Goal: Task Accomplishment & Management: Complete application form

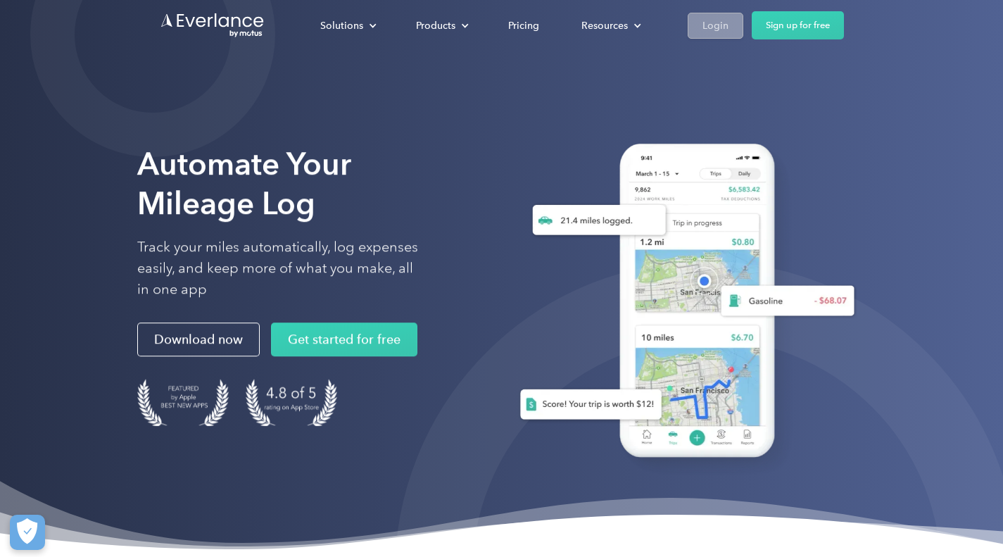
click at [719, 21] on div "Login" at bounding box center [716, 26] width 26 height 18
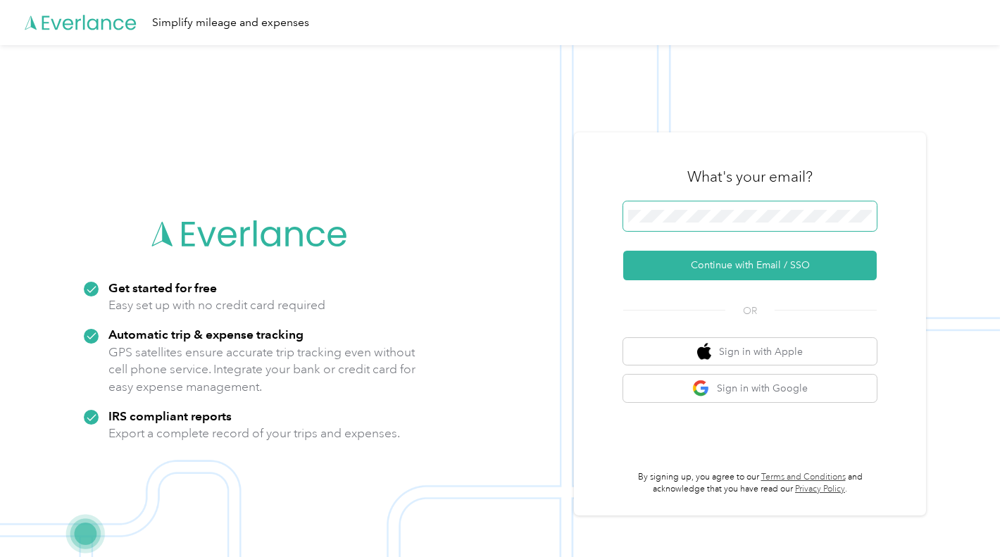
click at [655, 207] on span at bounding box center [749, 216] width 253 height 30
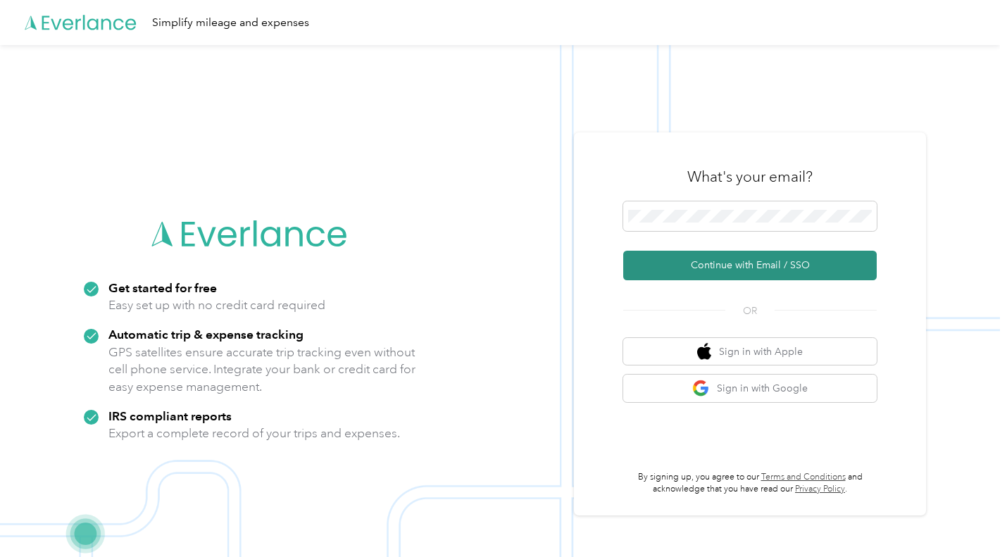
click at [751, 267] on button "Continue with Email / SSO" at bounding box center [749, 266] width 253 height 30
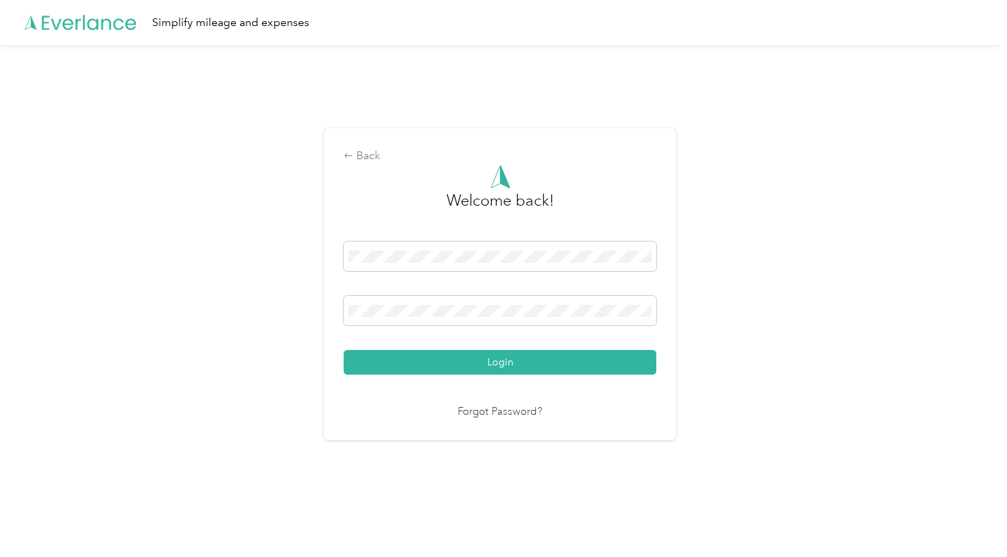
drag, startPoint x: 683, startPoint y: 390, endPoint x: 660, endPoint y: 381, distance: 25.0
click at [660, 381] on div "Back Welcome back! Login Forgot Password?" at bounding box center [500, 290] width 1000 height 490
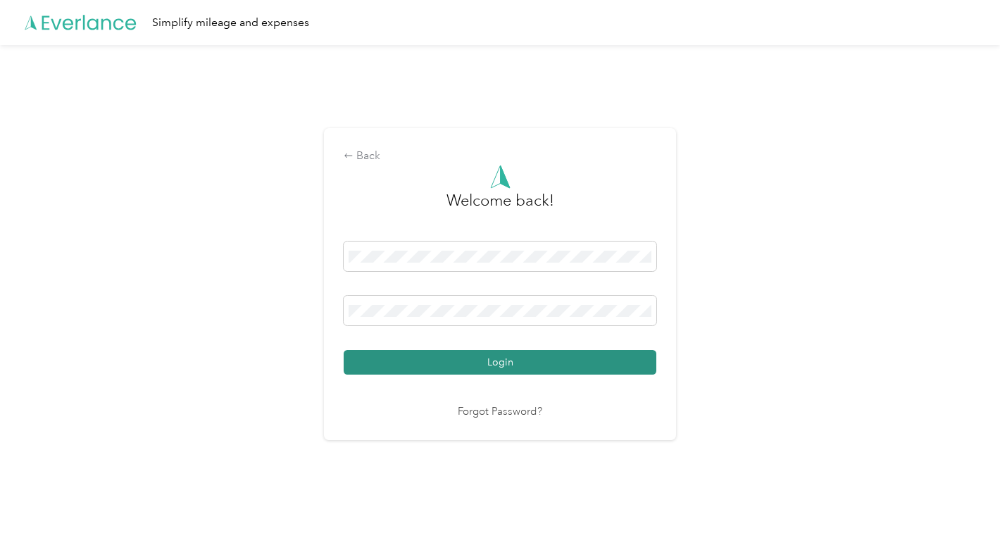
click at [641, 367] on button "Login" at bounding box center [500, 362] width 313 height 25
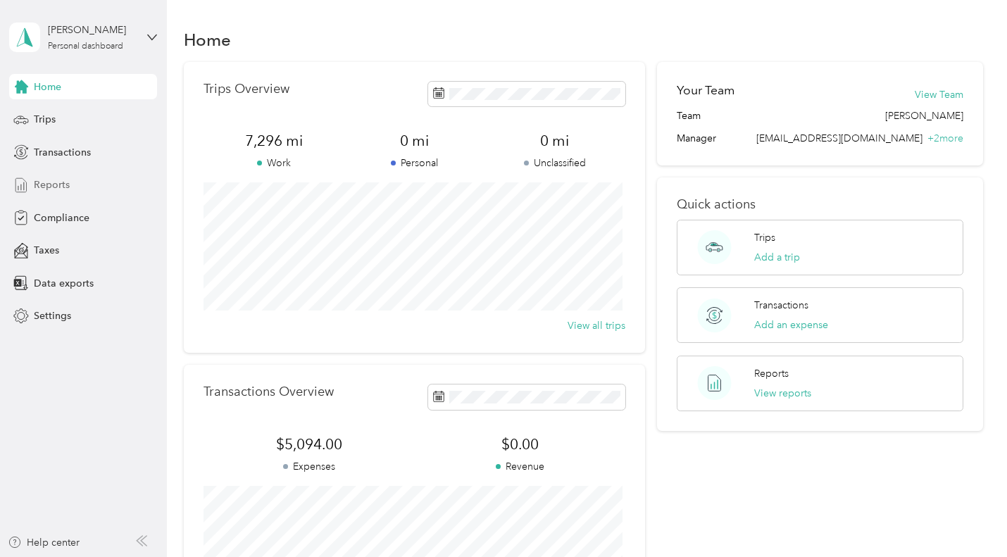
click at [62, 187] on span "Reports" at bounding box center [52, 184] width 36 height 15
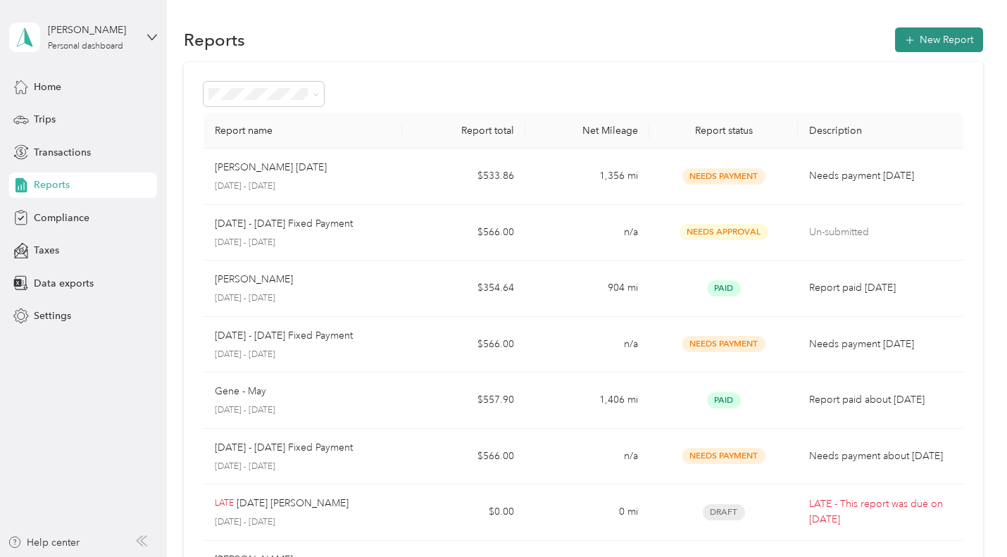
click at [933, 33] on button "New Report" at bounding box center [939, 39] width 88 height 25
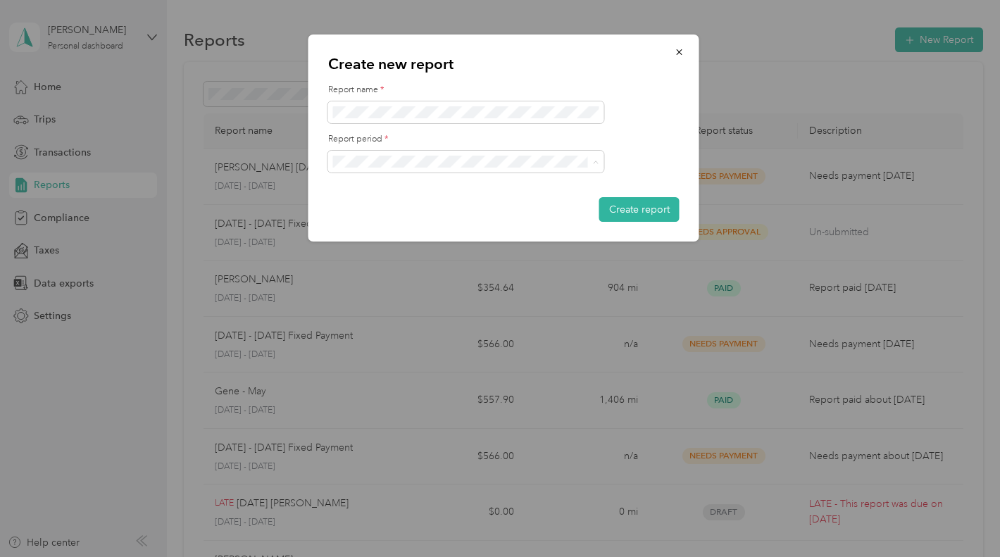
click at [390, 206] on span "[DATE] - [DATE]" at bounding box center [373, 211] width 70 height 12
click at [629, 202] on button "Create report" at bounding box center [639, 209] width 80 height 25
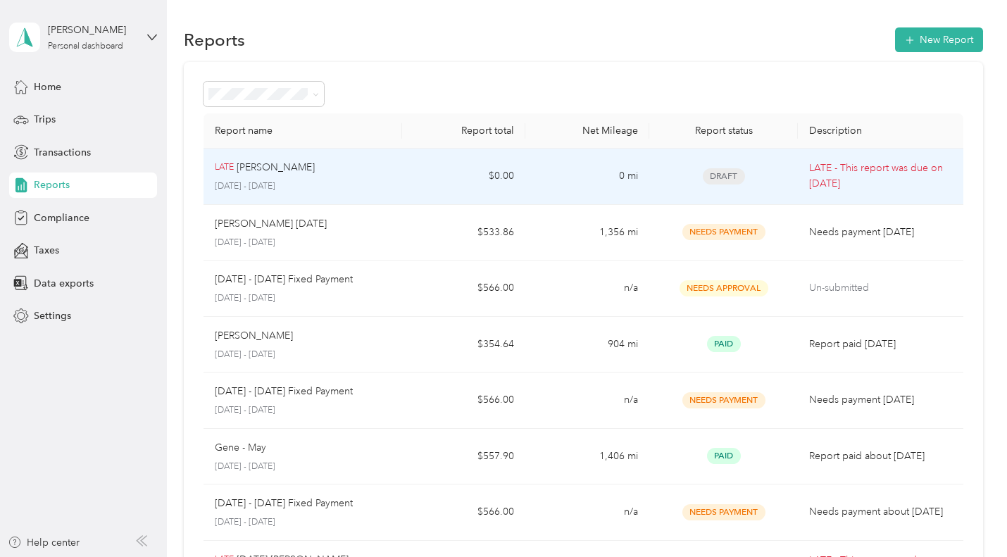
click at [586, 163] on td "0 mi" at bounding box center [587, 177] width 124 height 56
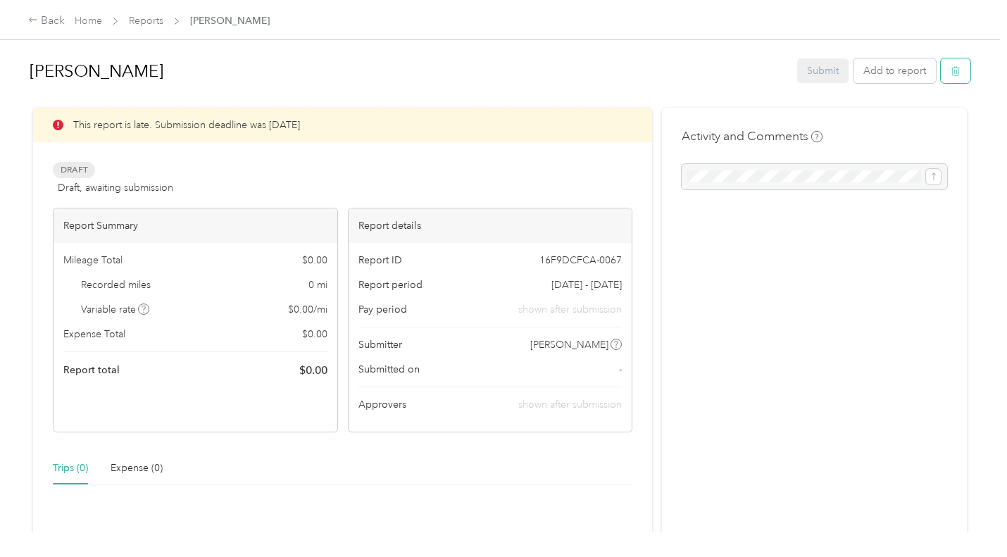
click at [951, 75] on icon "button" at bounding box center [956, 71] width 10 height 10
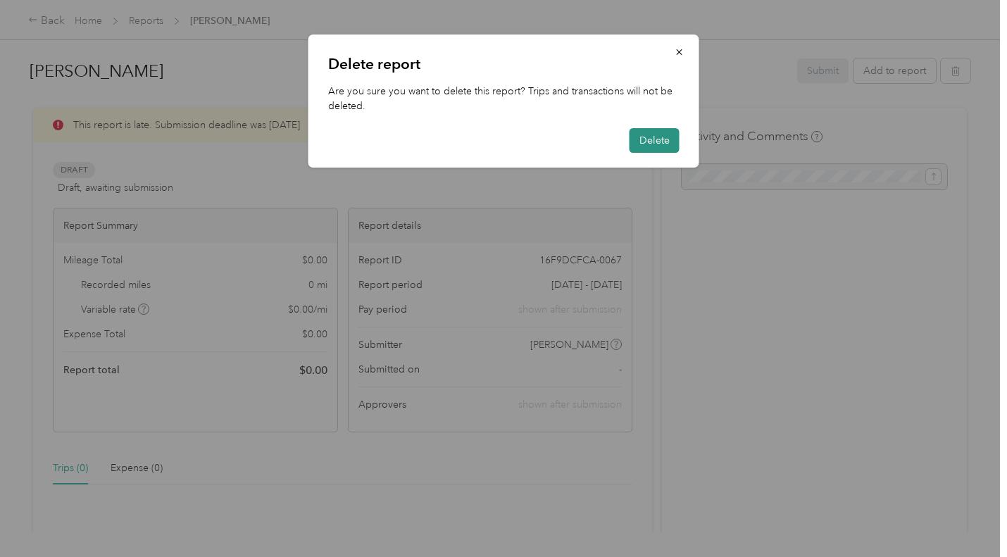
click at [660, 137] on button "Delete" at bounding box center [654, 140] width 50 height 25
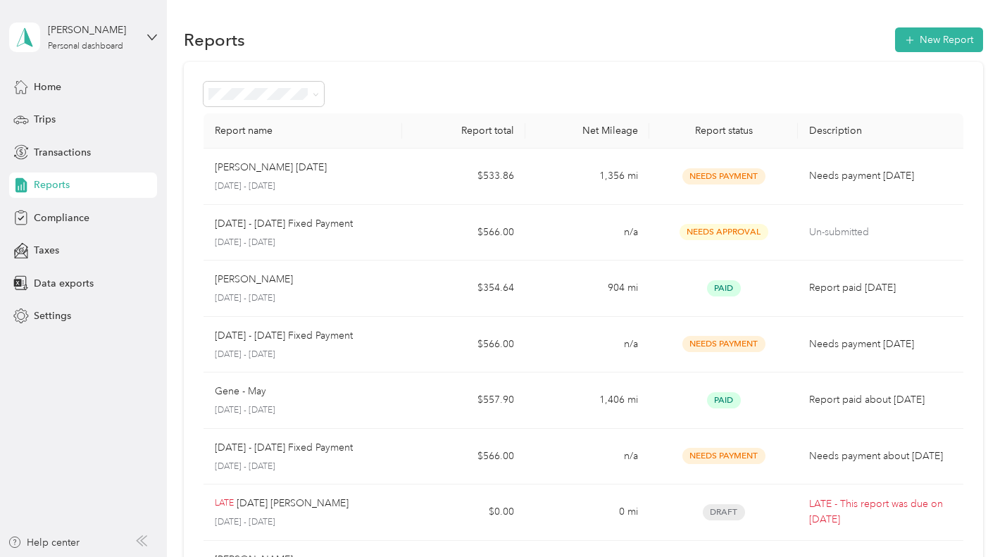
click at [55, 179] on span "Reports" at bounding box center [52, 184] width 36 height 15
click at [907, 41] on icon "button" at bounding box center [910, 40] width 14 height 14
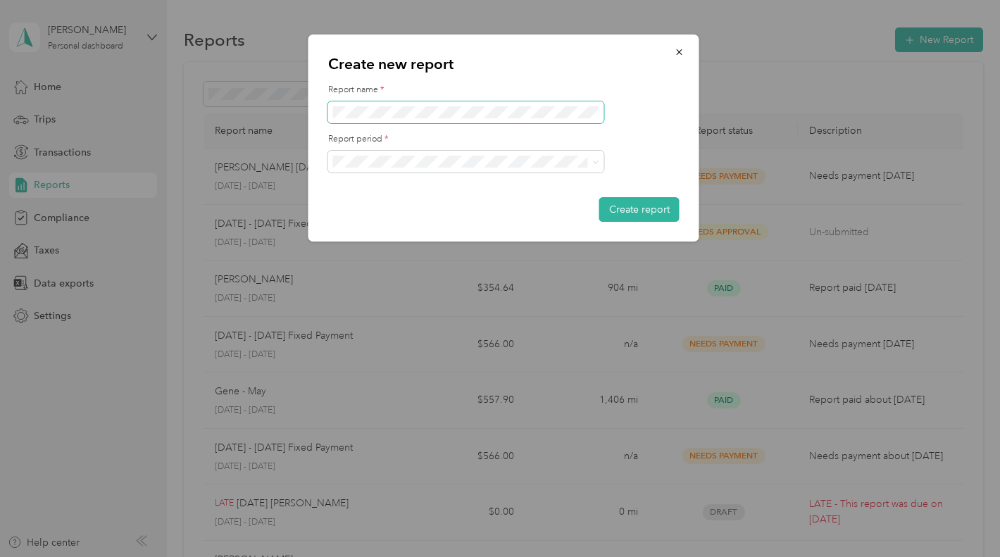
click at [494, 106] on span at bounding box center [466, 112] width 276 height 23
click at [625, 206] on button "Create report" at bounding box center [639, 209] width 80 height 25
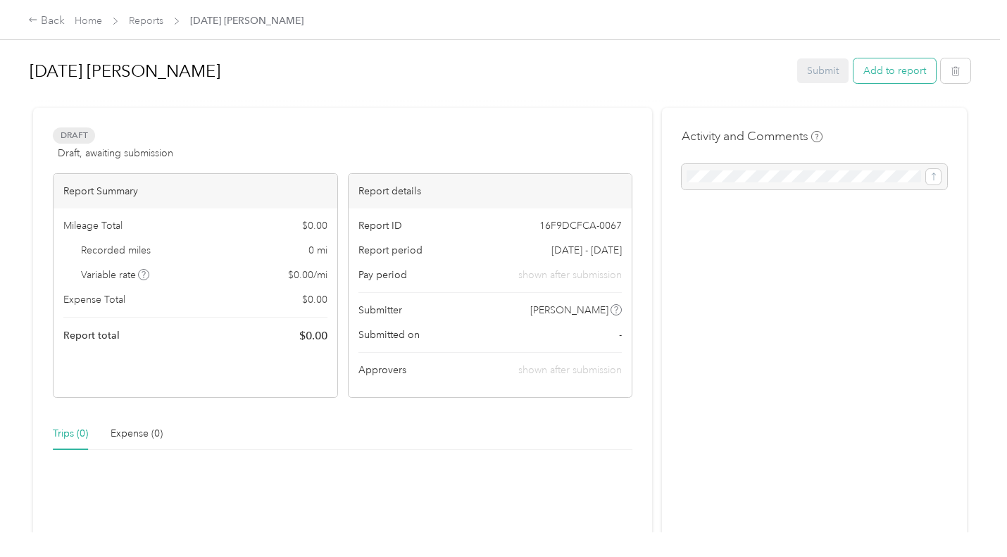
click at [889, 75] on button "Add to report" at bounding box center [894, 70] width 82 height 25
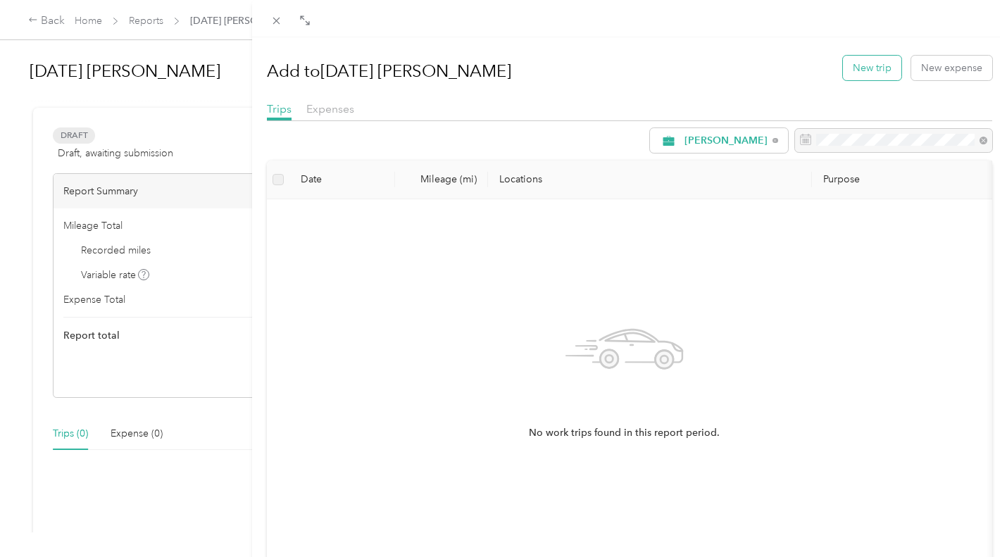
click at [875, 72] on button "New trip" at bounding box center [872, 68] width 58 height 25
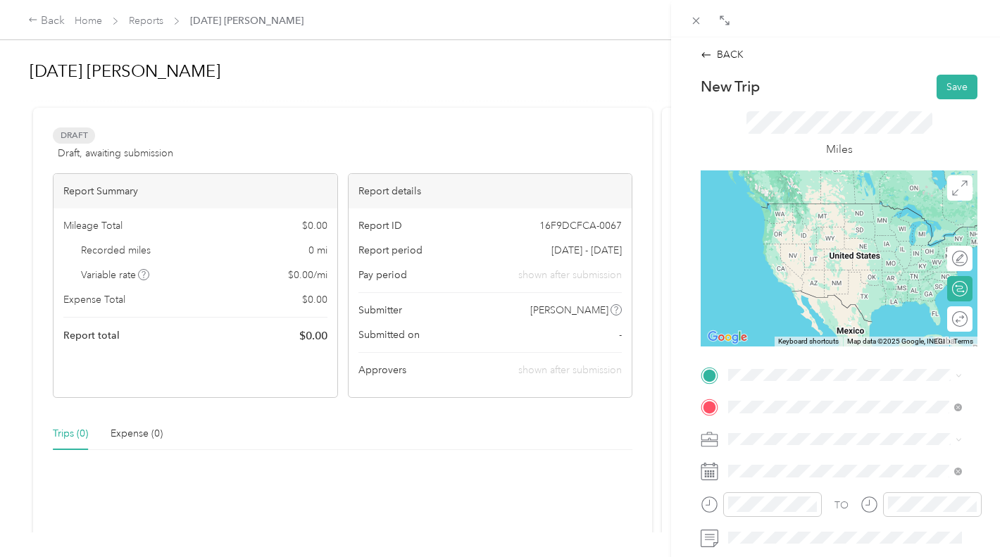
click at [683, 431] on div "BACK New Trip Save This trip cannot be edited because it is either under review…" at bounding box center [839, 315] width 336 height 557
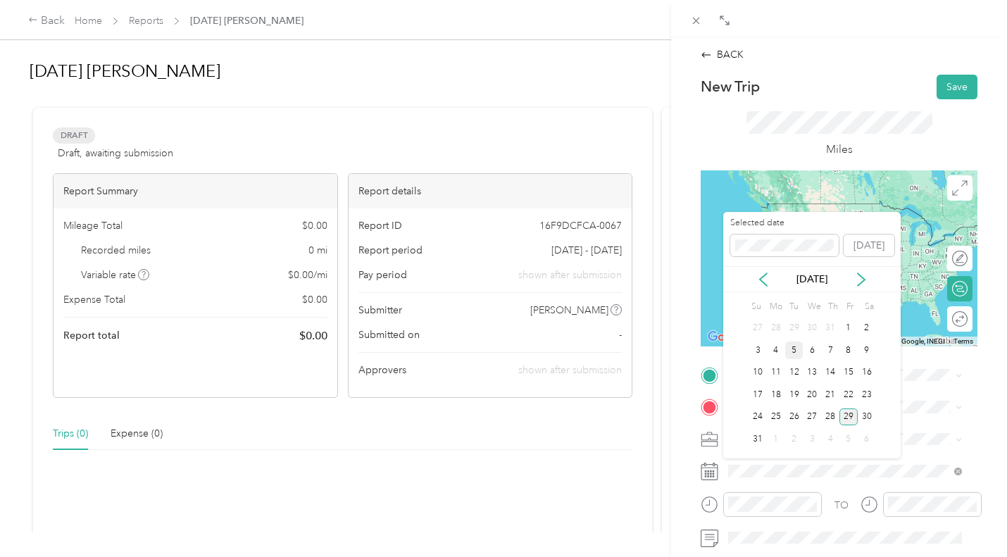
click at [795, 355] on div "5" at bounding box center [794, 350] width 18 height 18
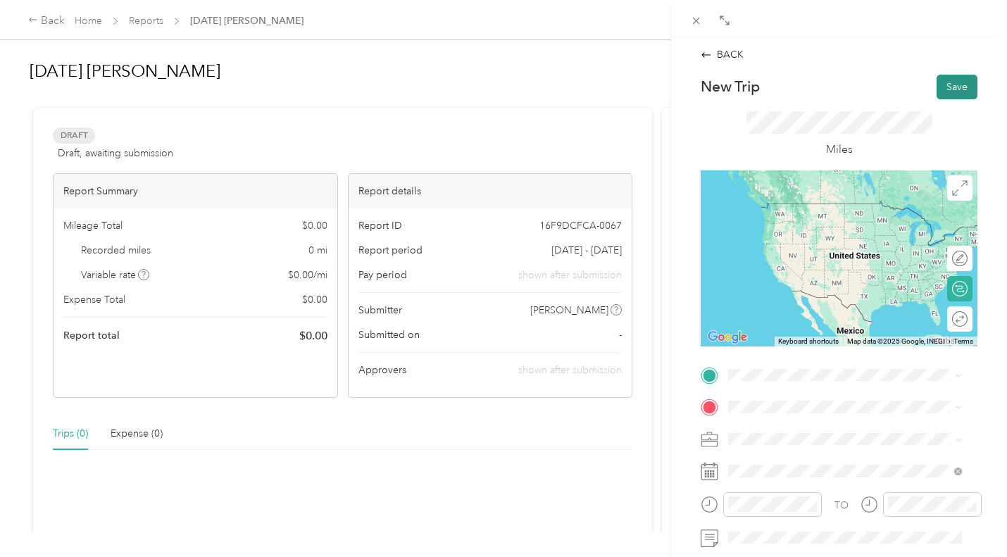
click at [951, 89] on button "Save" at bounding box center [956, 87] width 41 height 25
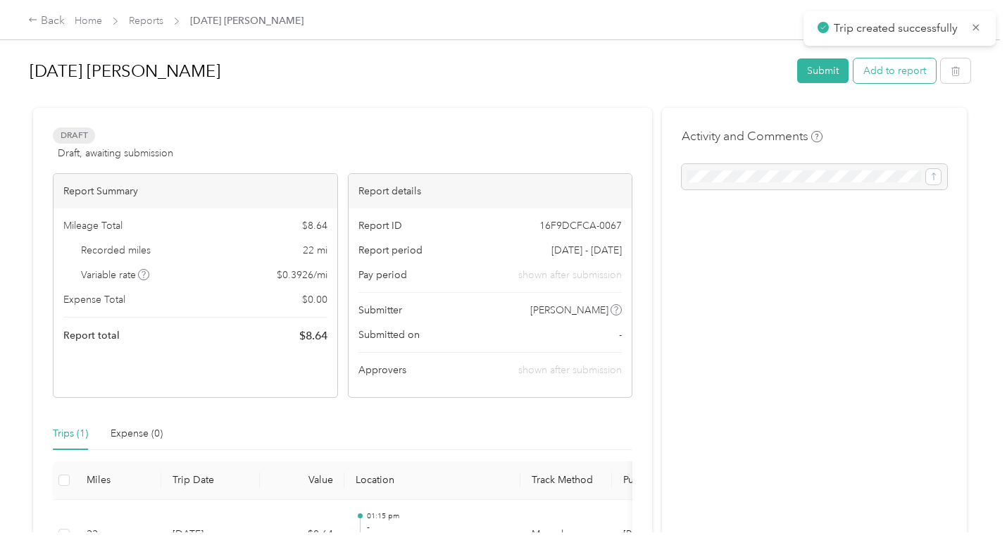
click at [905, 73] on button "Add to report" at bounding box center [894, 70] width 82 height 25
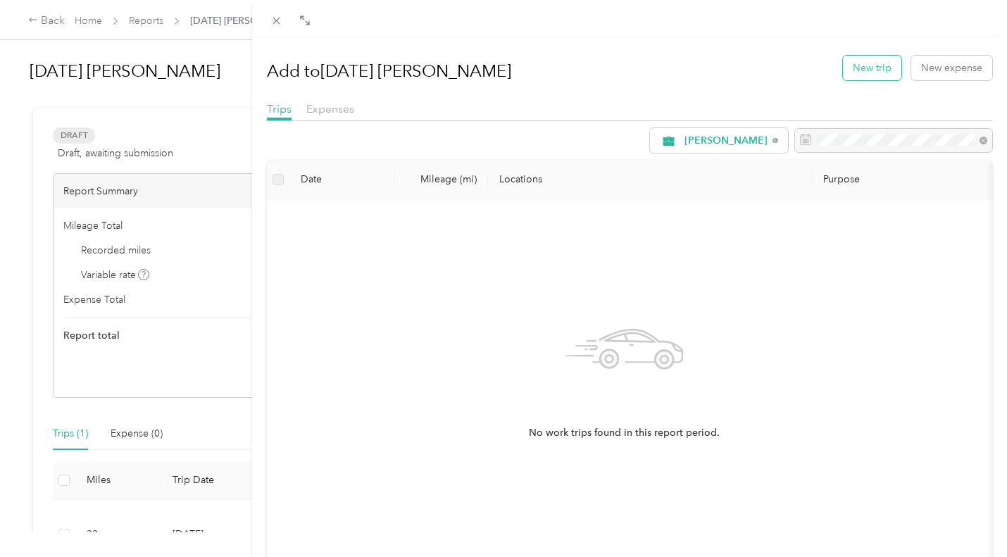
click at [870, 65] on button "New trip" at bounding box center [872, 68] width 58 height 25
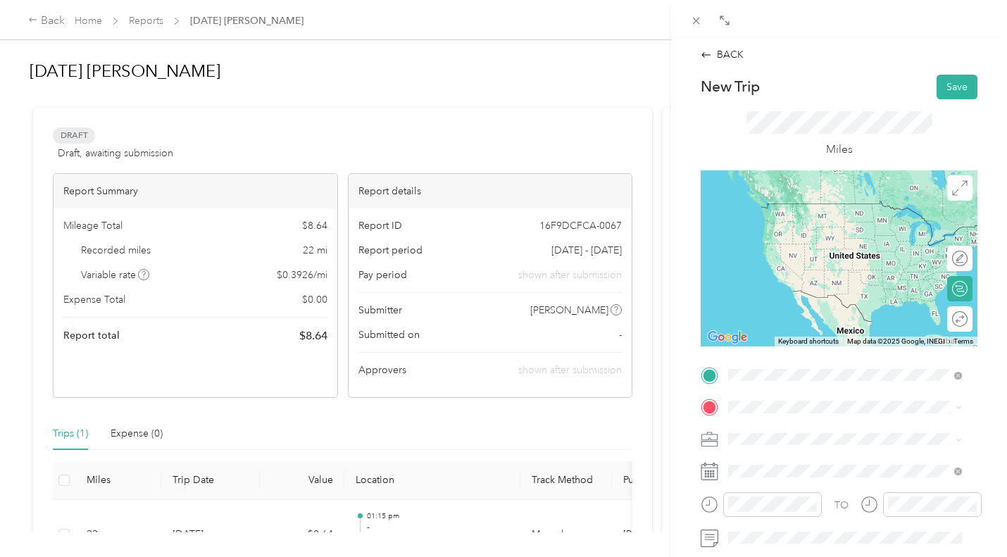
click at [793, 209] on span "[GEOGRAPHIC_DATA] [US_STATE], [GEOGRAPHIC_DATA]" at bounding box center [834, 209] width 158 height 25
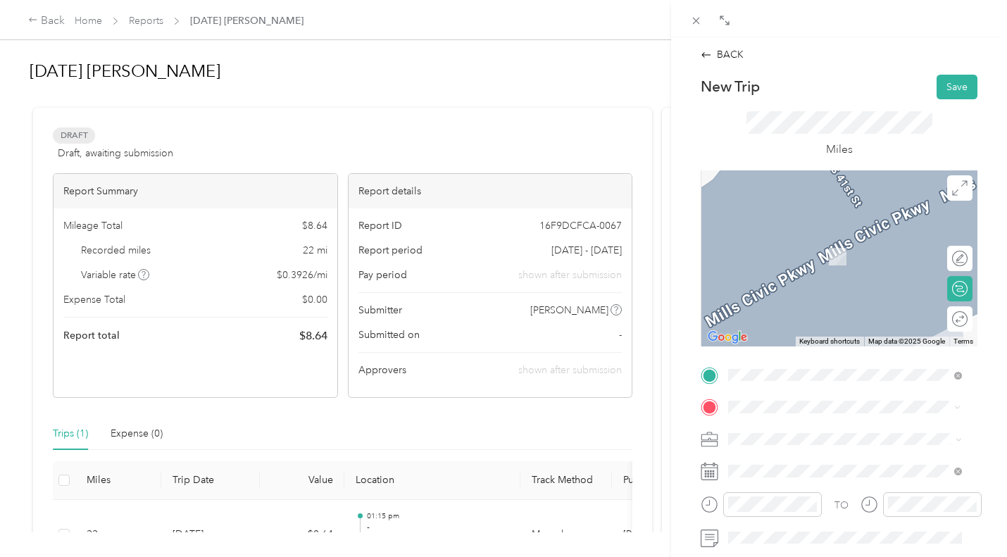
click at [783, 239] on span "Waterloo [US_STATE], [GEOGRAPHIC_DATA]" at bounding box center [834, 242] width 158 height 25
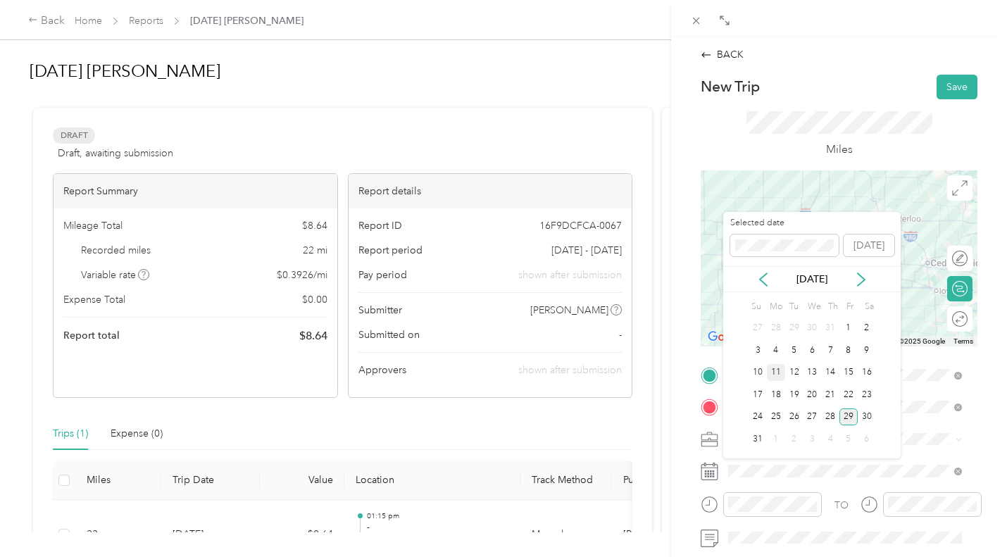
click at [776, 376] on div "11" at bounding box center [776, 373] width 18 height 18
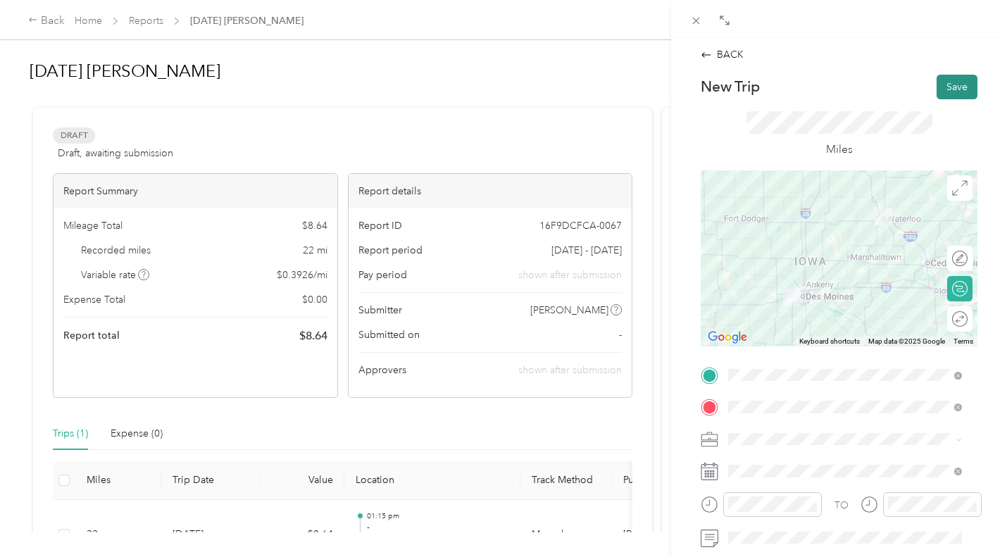
click at [948, 87] on button "Save" at bounding box center [956, 87] width 41 height 25
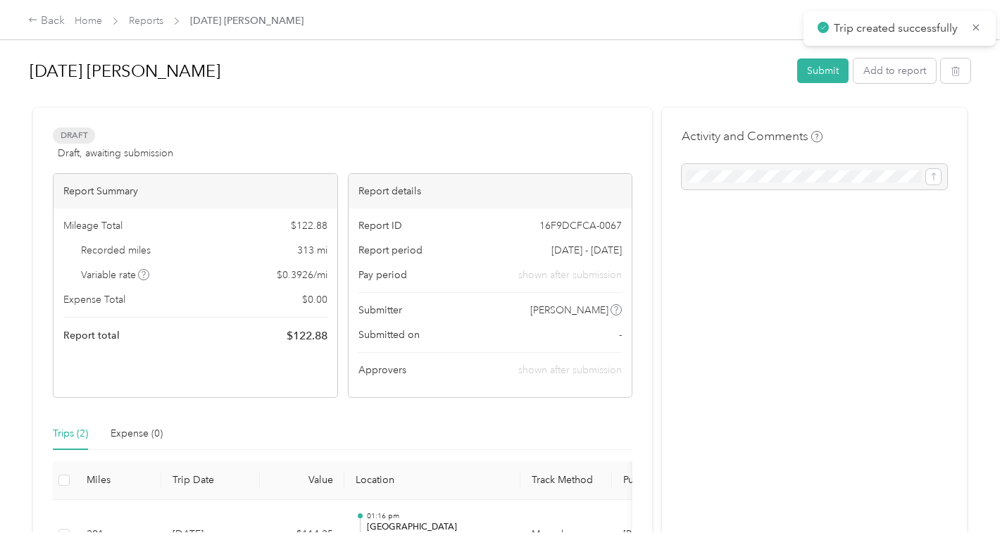
click at [948, 87] on div "[DATE] [PERSON_NAME] Submit Add to report" at bounding box center [500, 74] width 941 height 42
click at [908, 75] on button "Add to report" at bounding box center [894, 70] width 82 height 25
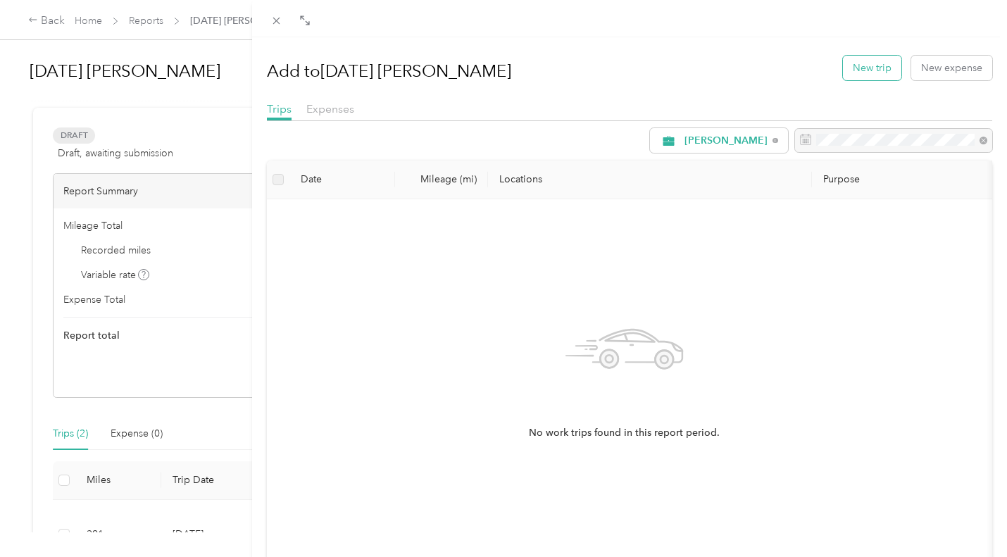
click at [879, 70] on button "New trip" at bounding box center [872, 68] width 58 height 25
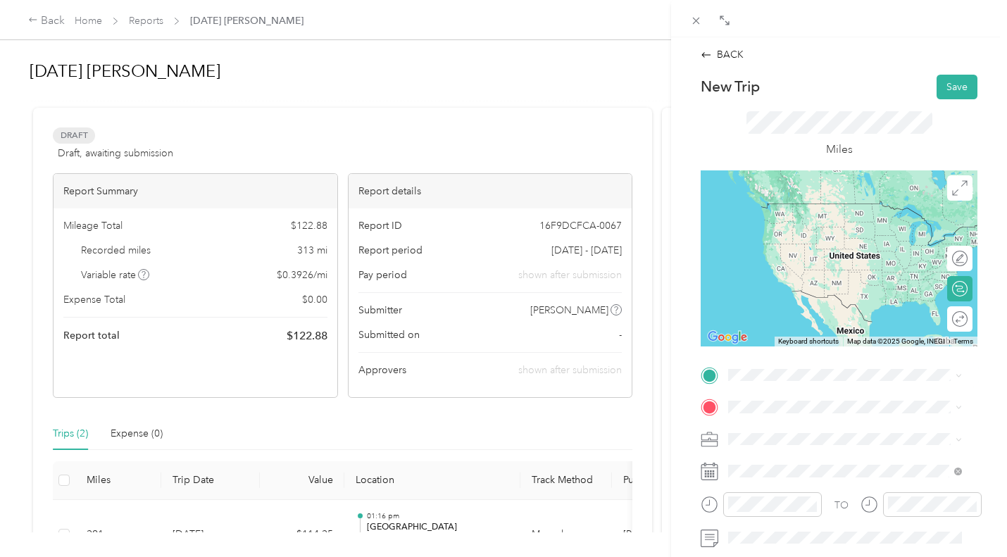
click at [788, 220] on li "[GEOGRAPHIC_DATA] [US_STATE], [GEOGRAPHIC_DATA]" at bounding box center [845, 205] width 244 height 39
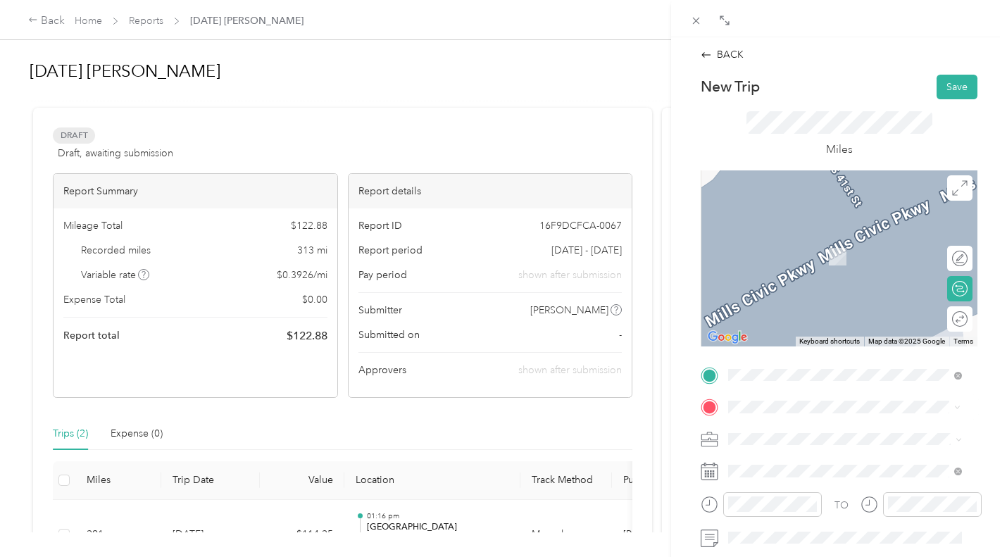
click at [791, 252] on div "[GEOGRAPHIC_DATA] [US_STATE], [GEOGRAPHIC_DATA]" at bounding box center [845, 241] width 224 height 30
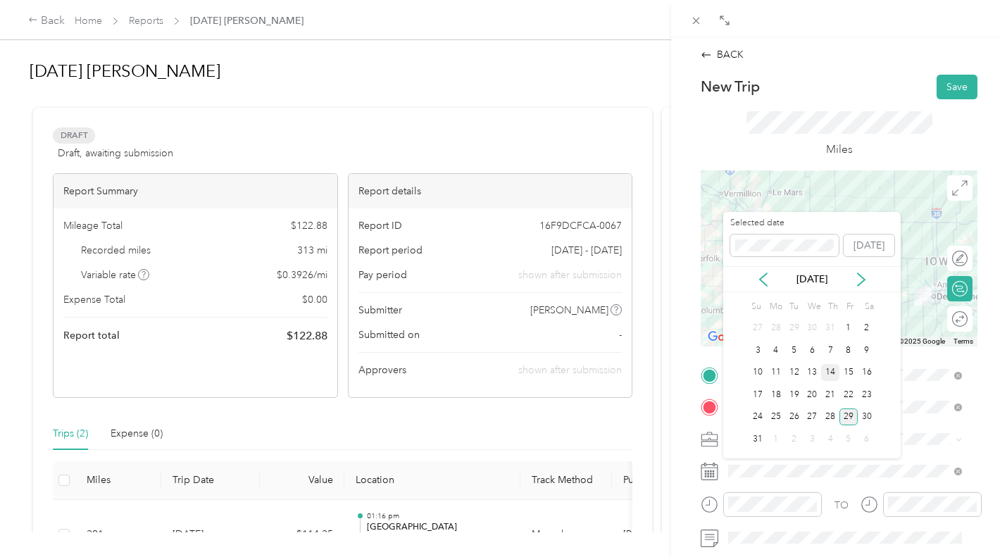
click at [828, 372] on div "14" at bounding box center [830, 373] width 18 height 18
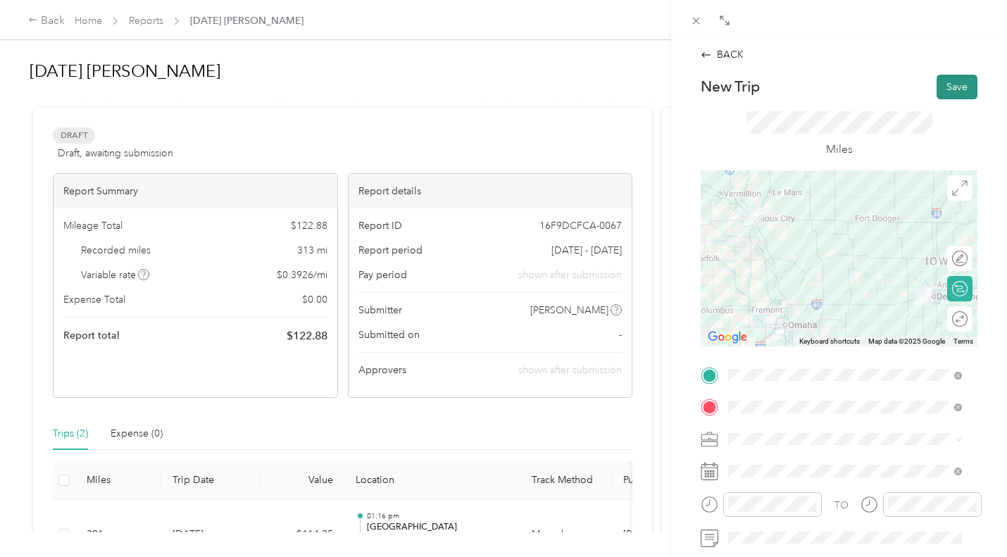
click at [948, 81] on button "Save" at bounding box center [956, 87] width 41 height 25
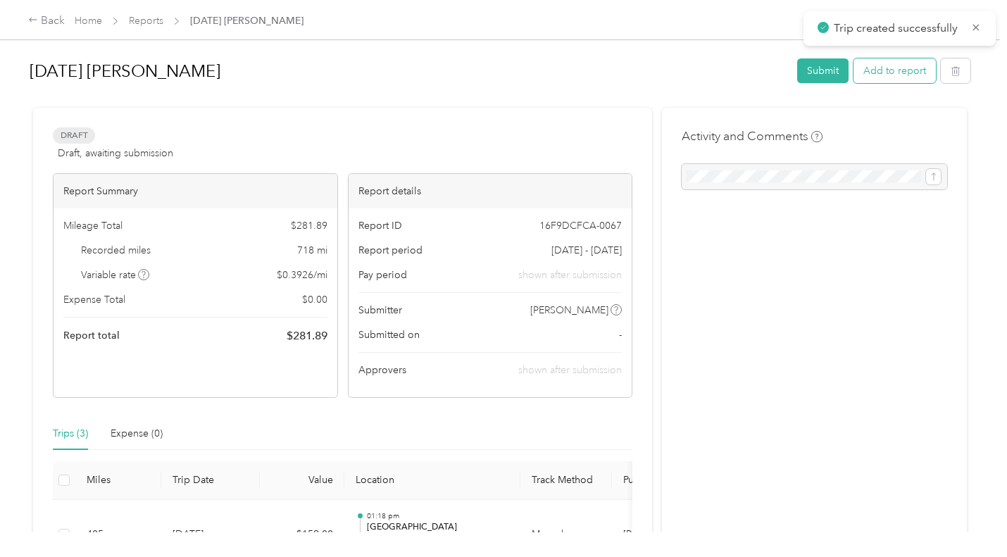
click at [907, 73] on button "Add to report" at bounding box center [894, 70] width 82 height 25
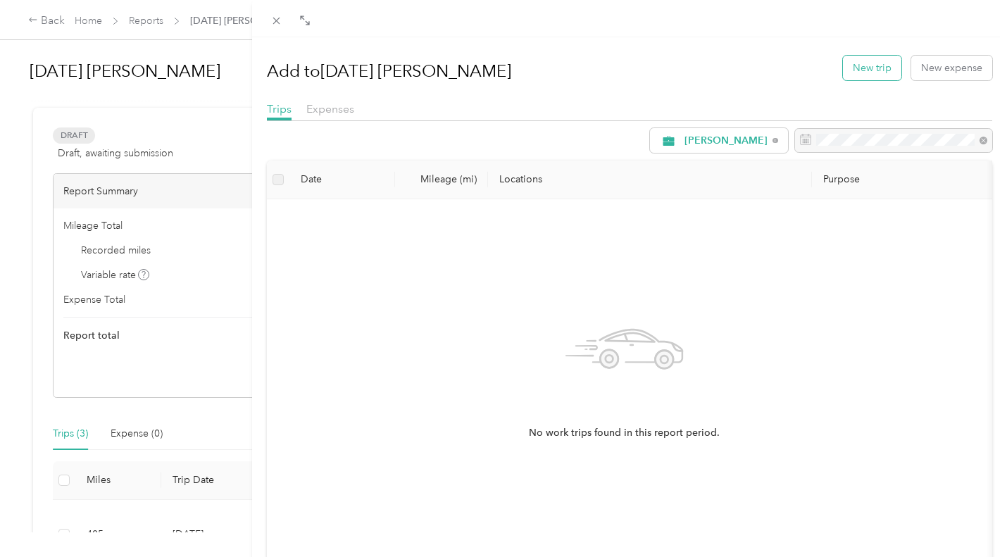
click at [867, 76] on button "New trip" at bounding box center [872, 68] width 58 height 25
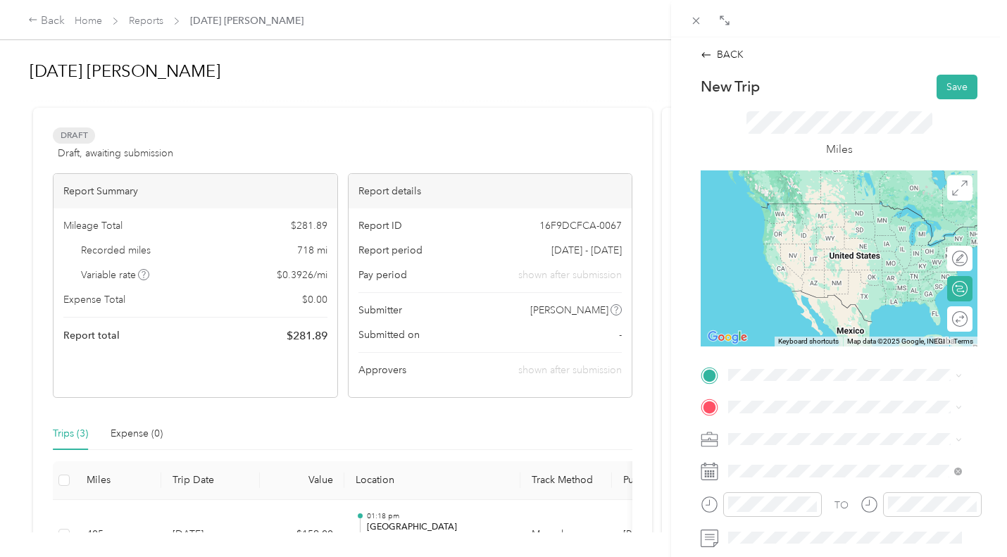
click at [774, 208] on span "[GEOGRAPHIC_DATA] [US_STATE], [GEOGRAPHIC_DATA]" at bounding box center [834, 208] width 158 height 25
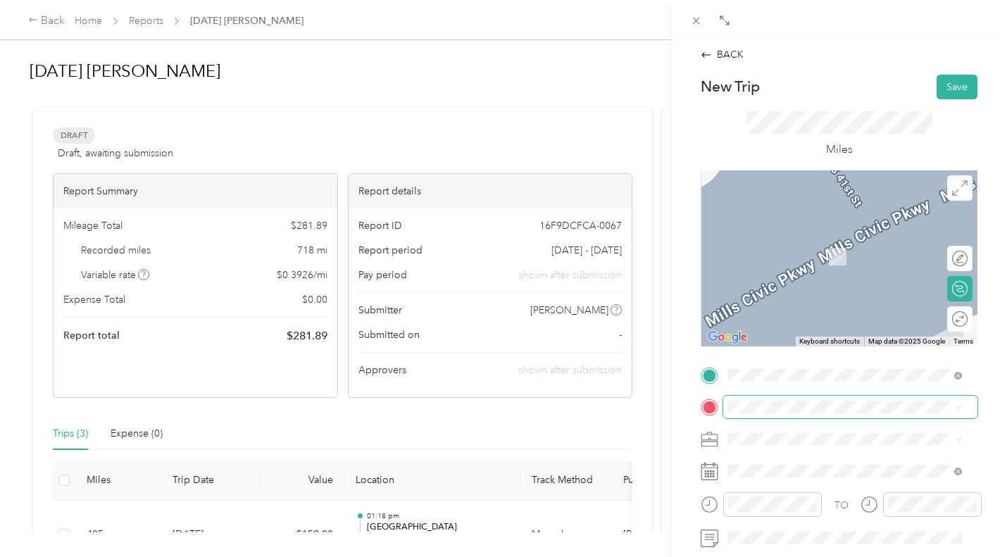
click at [827, 413] on span at bounding box center [850, 407] width 254 height 23
click at [803, 239] on span "[GEOGRAPHIC_DATA] [US_STATE], [GEOGRAPHIC_DATA]" at bounding box center [834, 242] width 158 height 25
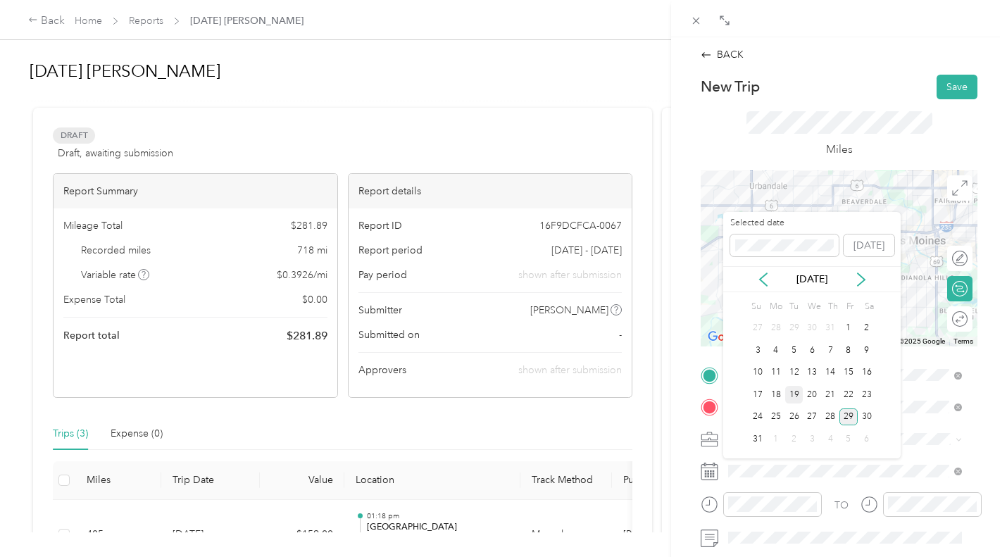
click at [791, 396] on div "19" at bounding box center [794, 395] width 18 height 18
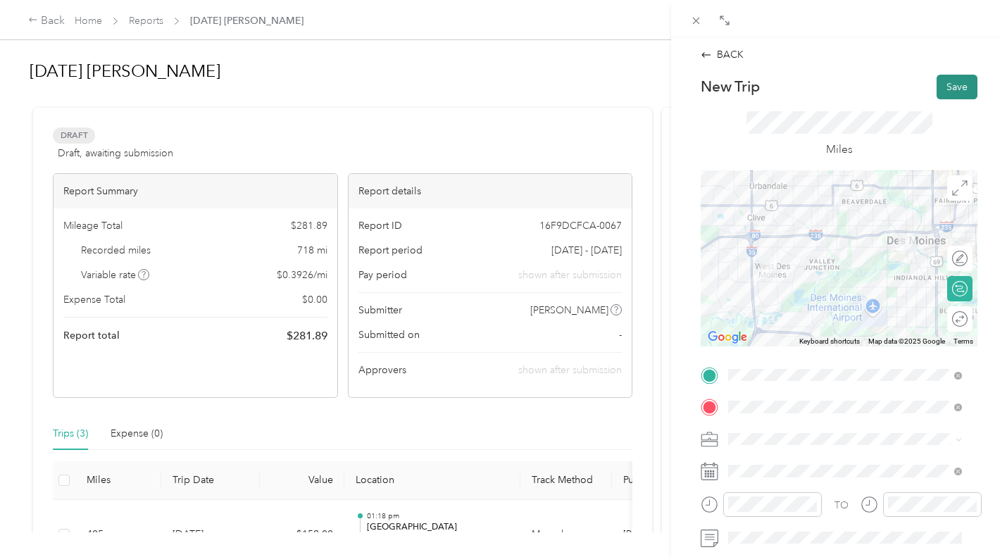
click at [950, 91] on button "Save" at bounding box center [956, 87] width 41 height 25
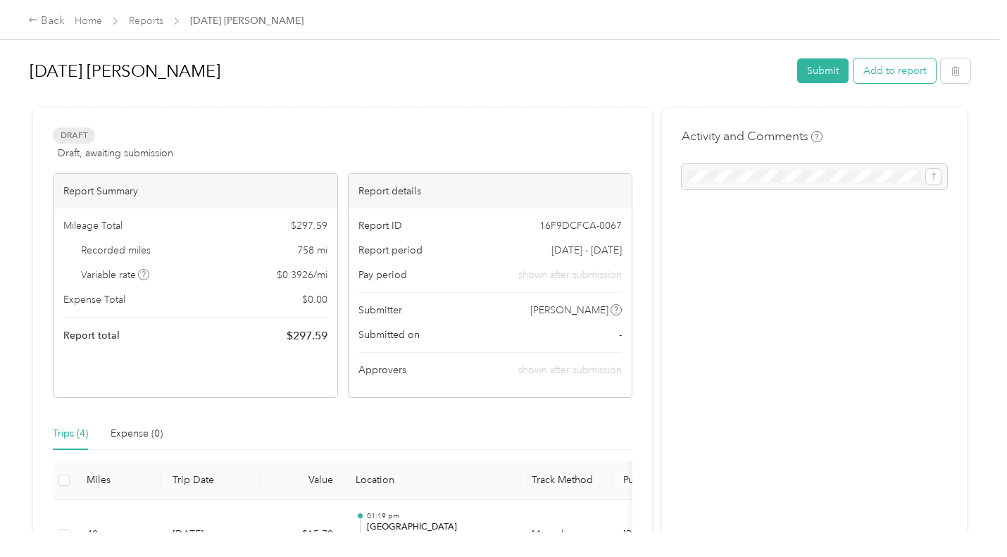
click at [910, 71] on button "Add to report" at bounding box center [894, 70] width 82 height 25
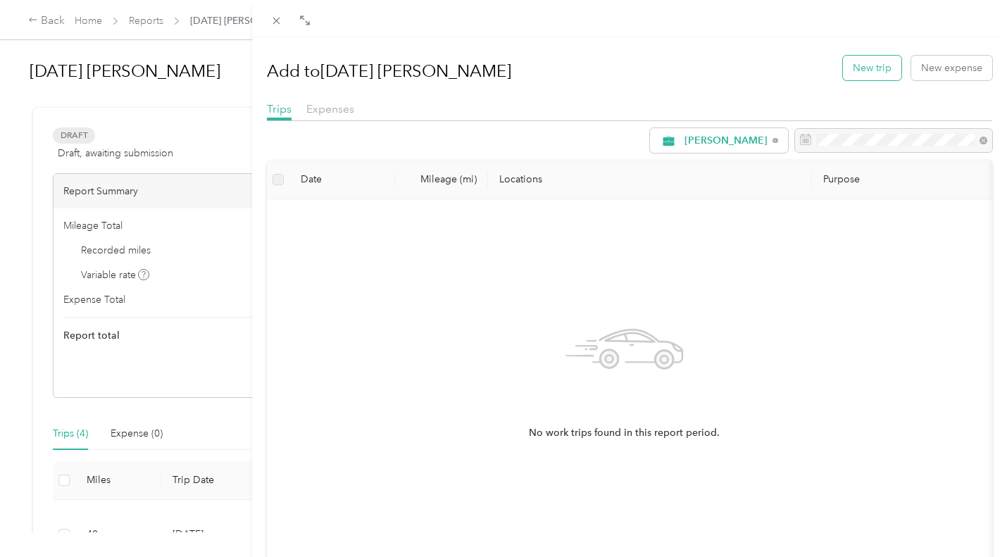
click at [872, 73] on button "New trip" at bounding box center [872, 68] width 58 height 25
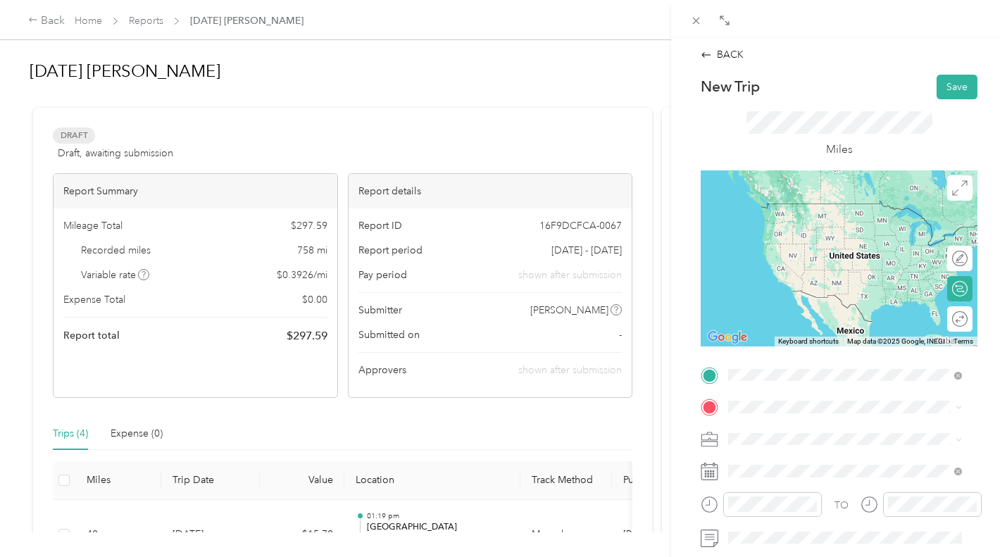
click at [801, 210] on span "[GEOGRAPHIC_DATA] [US_STATE], [GEOGRAPHIC_DATA]" at bounding box center [834, 209] width 158 height 25
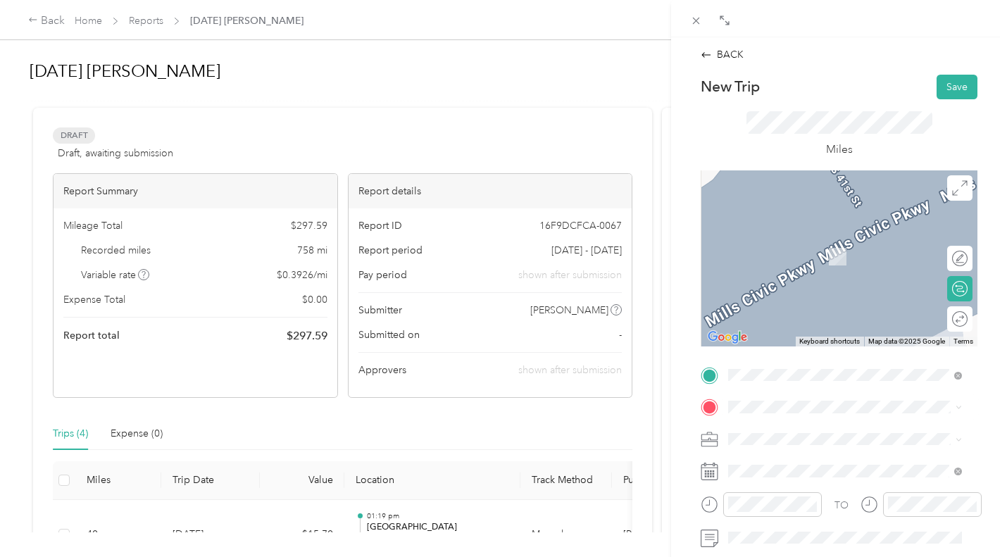
click at [797, 248] on div "[GEOGRAPHIC_DATA] [US_STATE], [GEOGRAPHIC_DATA]" at bounding box center [845, 240] width 224 height 30
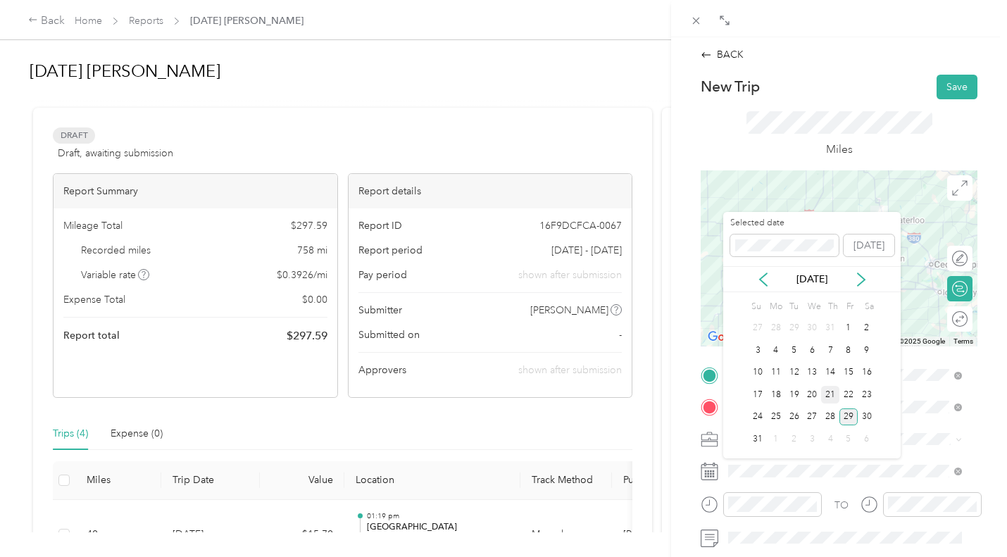
click at [829, 396] on div "21" at bounding box center [830, 395] width 18 height 18
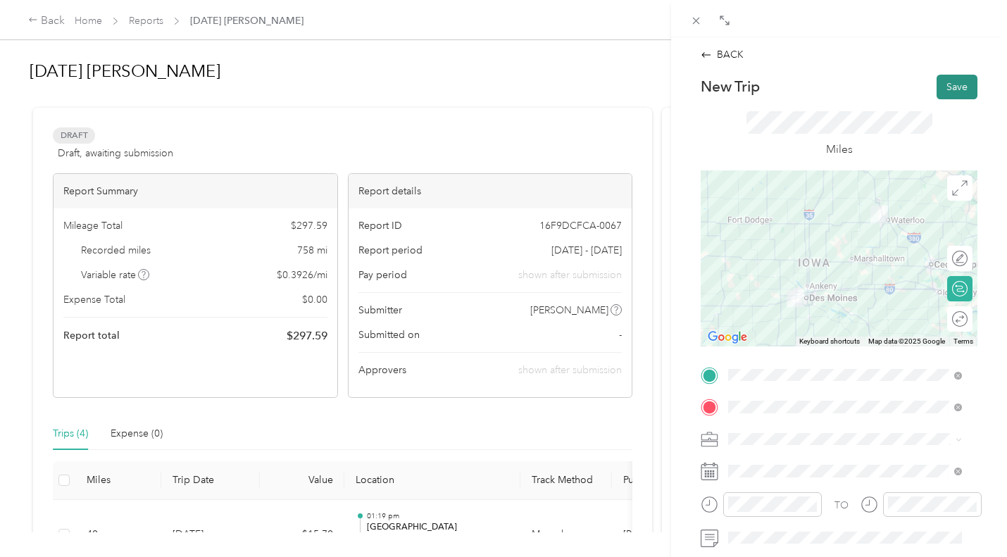
click at [958, 92] on button "Save" at bounding box center [956, 87] width 41 height 25
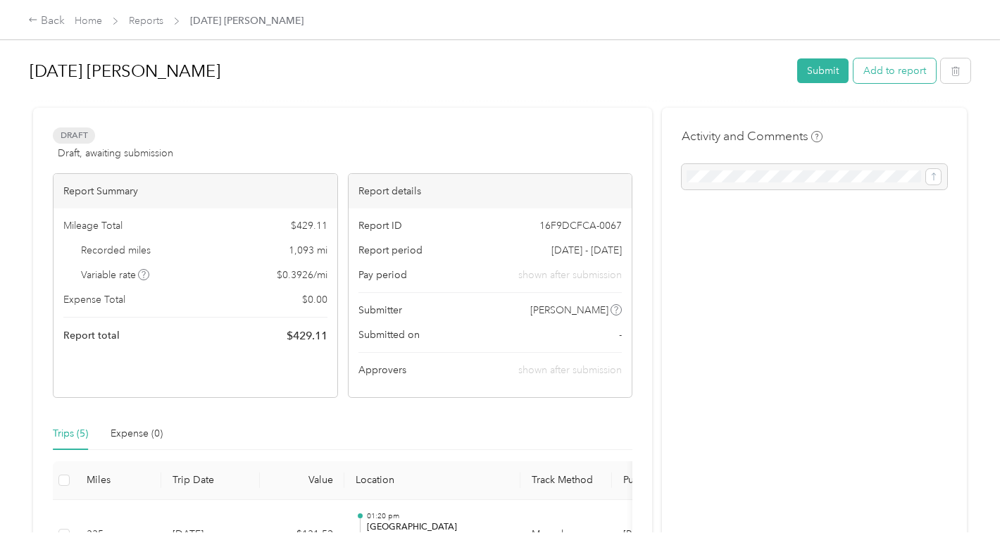
click at [905, 70] on button "Add to report" at bounding box center [894, 70] width 82 height 25
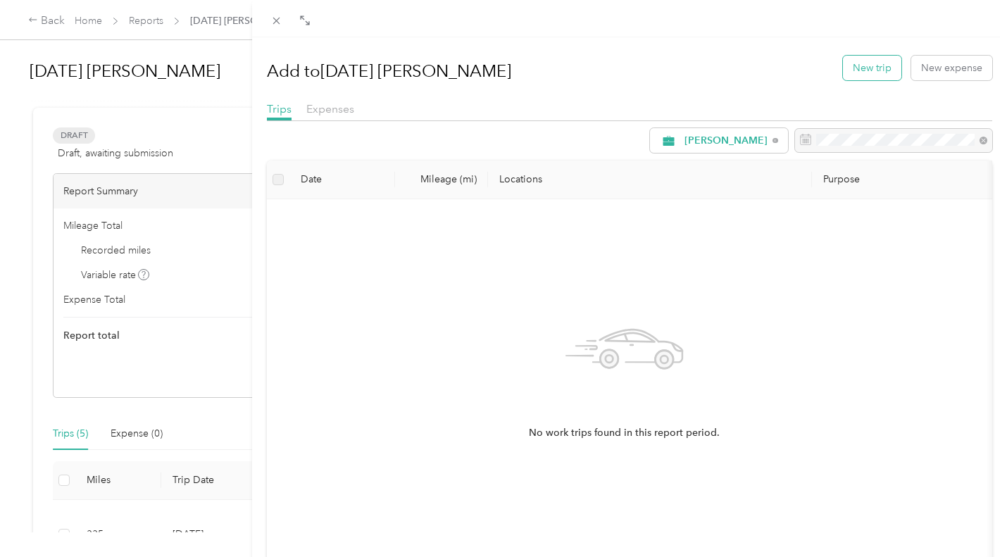
click at [874, 68] on button "New trip" at bounding box center [872, 68] width 58 height 25
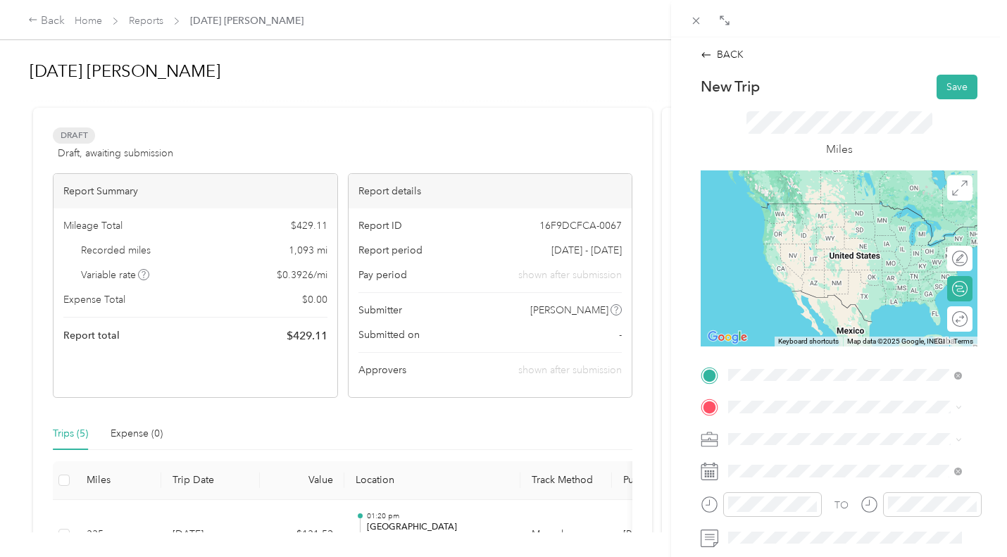
click at [792, 215] on span "[GEOGRAPHIC_DATA] [US_STATE], [GEOGRAPHIC_DATA]" at bounding box center [834, 209] width 158 height 25
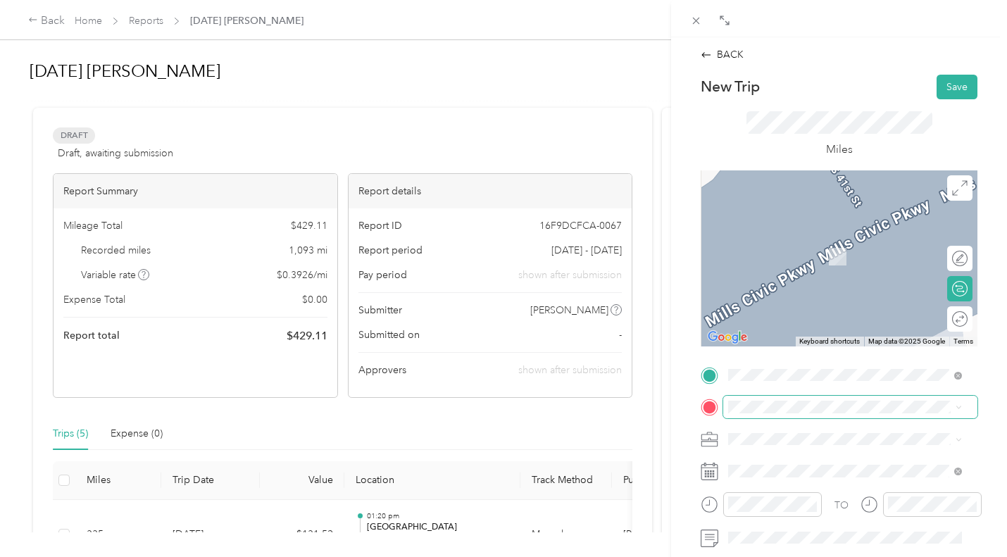
click at [757, 415] on span at bounding box center [850, 407] width 254 height 23
click at [798, 288] on div "Lincoln [US_STATE], [GEOGRAPHIC_DATA]" at bounding box center [845, 281] width 224 height 30
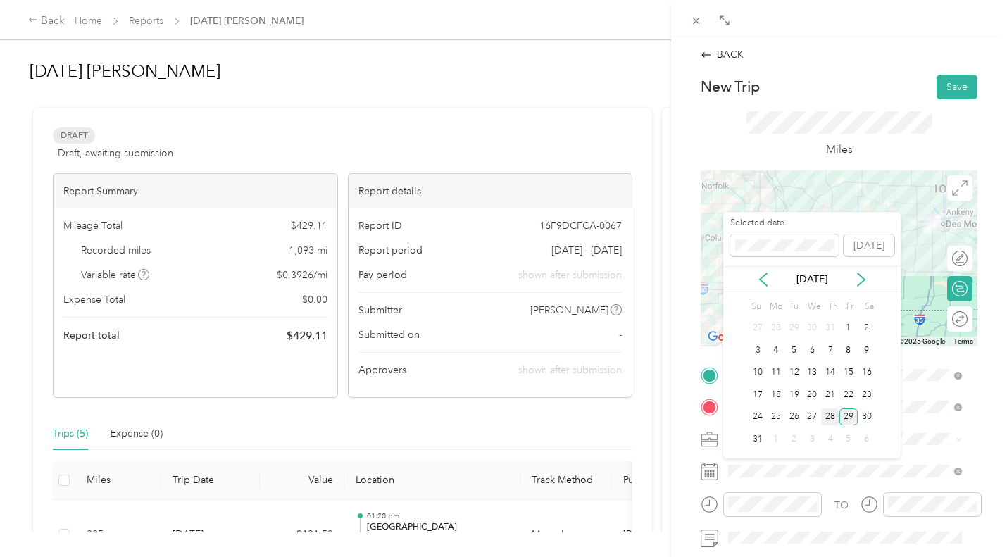
click at [827, 418] on div "28" at bounding box center [830, 417] width 18 height 18
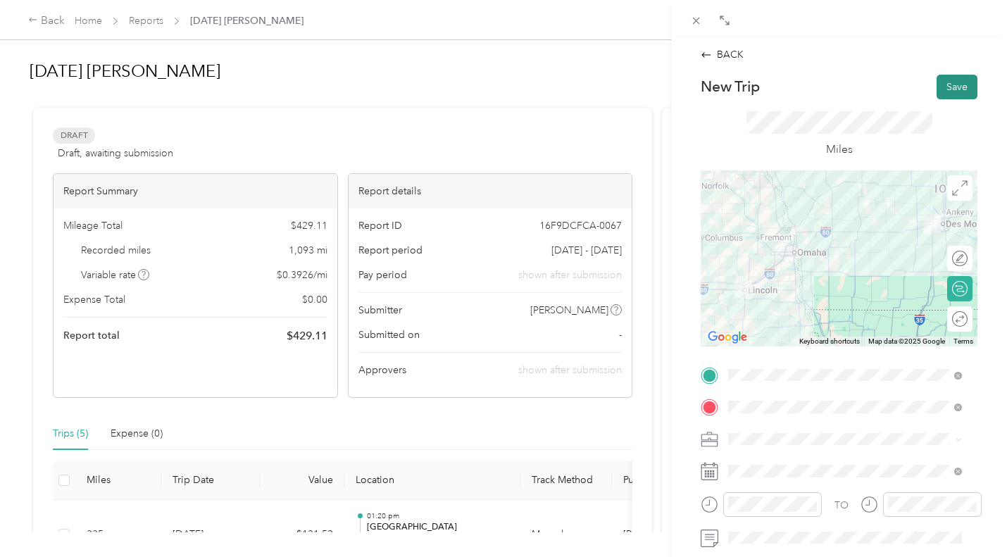
click at [952, 86] on button "Save" at bounding box center [956, 87] width 41 height 25
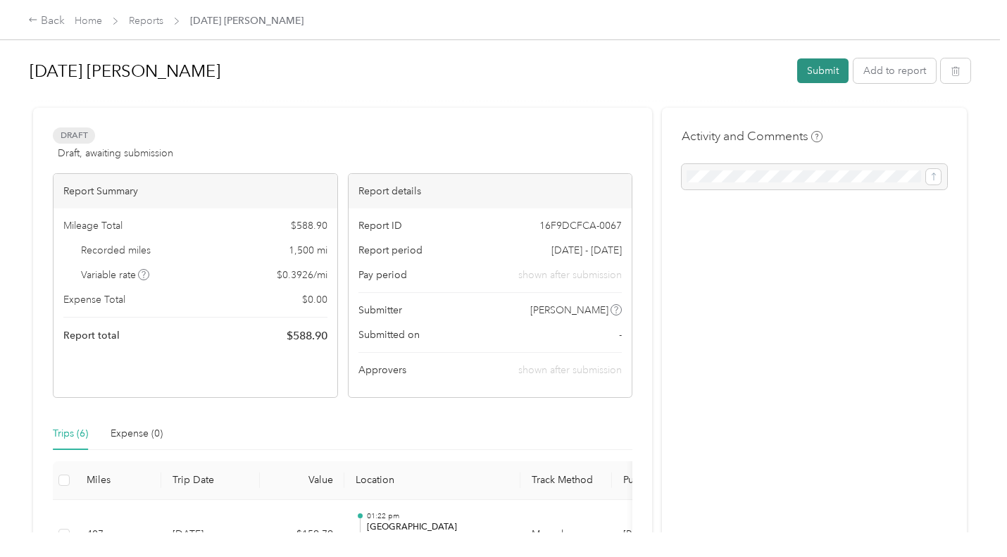
click at [822, 77] on button "Submit" at bounding box center [822, 70] width 51 height 25
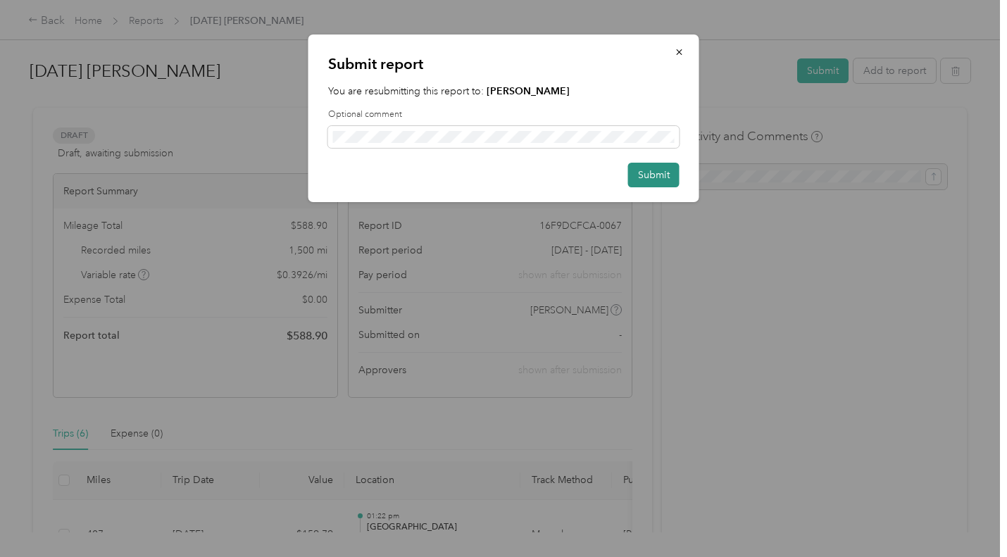
click at [665, 168] on button "Submit" at bounding box center [653, 175] width 51 height 25
